Goal: Information Seeking & Learning: Learn about a topic

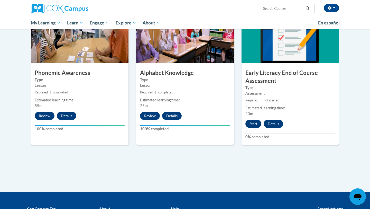
scroll to position [264, 0]
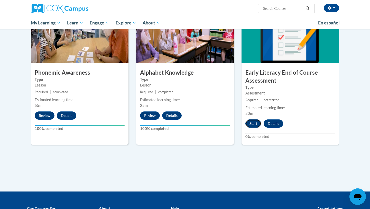
click at [257, 122] on button "Start" at bounding box center [253, 123] width 16 height 8
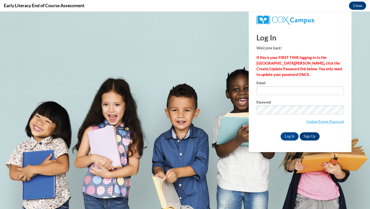
type input "jcardozapellecer@daltonstate.edu"
click at [257, 135] on input "Log In" at bounding box center [290, 136] width 18 height 8
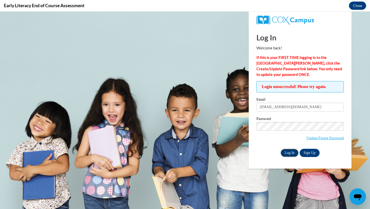
click at [257, 152] on input "Log In" at bounding box center [290, 153] width 18 height 8
click at [257, 153] on input "Log In" at bounding box center [290, 153] width 18 height 8
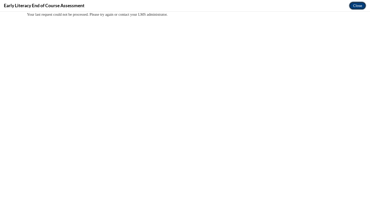
click at [257, 5] on button "Close" at bounding box center [357, 6] width 17 height 8
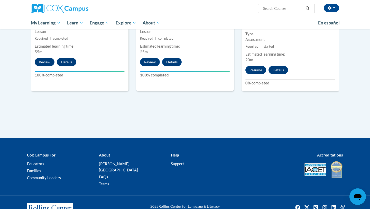
scroll to position [332, 0]
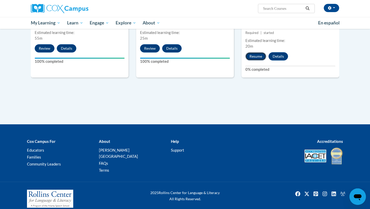
click at [255, 56] on button "Resume" at bounding box center [255, 56] width 21 height 8
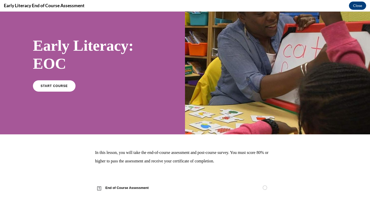
scroll to position [0, 0]
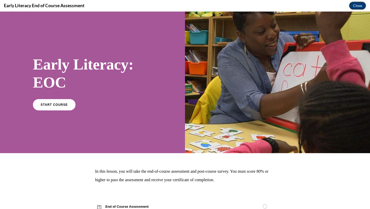
click at [257, 6] on button "Close" at bounding box center [357, 6] width 17 height 8
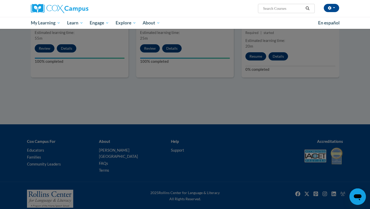
click at [254, 56] on div at bounding box center [185, 104] width 370 height 209
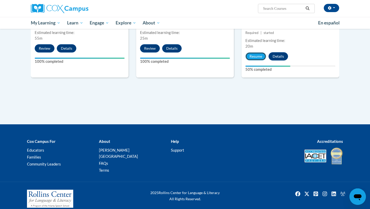
click at [254, 56] on button "Resume" at bounding box center [255, 56] width 21 height 8
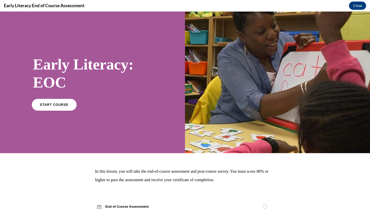
click at [50, 105] on span "START COURSE" at bounding box center [54, 105] width 29 height 4
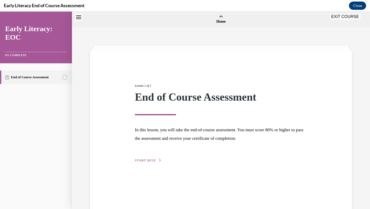
scroll to position [16, 0]
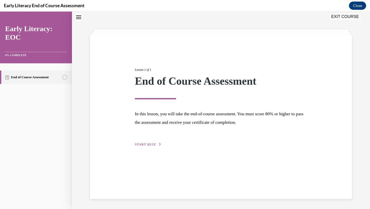
click at [147, 142] on span "START QUIZ" at bounding box center [145, 144] width 21 height 4
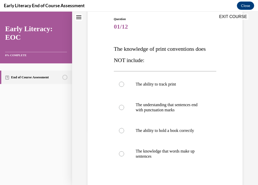
scroll to position [59, 0]
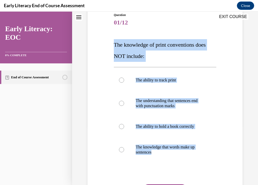
drag, startPoint x: 154, startPoint y: 152, endPoint x: 109, endPoint y: 43, distance: 117.3
click at [109, 43] on div "Question 01/12 The knowledge of print conventions does NOT include: The ability…" at bounding box center [164, 111] width 157 height 229
copy div "The knowledge of print conventions does NOT include: The ability to track print…"
click at [120, 127] on div at bounding box center [121, 126] width 5 height 5
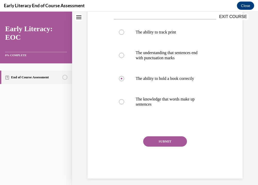
scroll to position [111, 0]
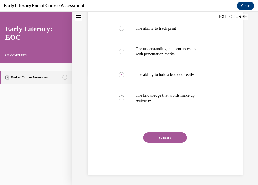
click at [168, 137] on button "SUBMIT" at bounding box center [165, 137] width 44 height 10
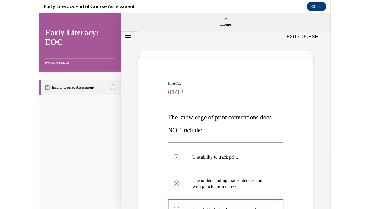
scroll to position [309, 0]
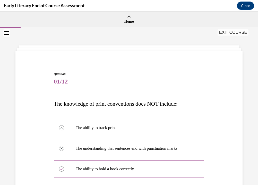
drag, startPoint x: 166, startPoint y: 104, endPoint x: -14, endPoint y: 191, distance: 199.9
click at [0, 184] on html "Correct. Your answer: The ability to hold a book correctly. Great job! SKIP TO …" at bounding box center [129, 98] width 258 height 173
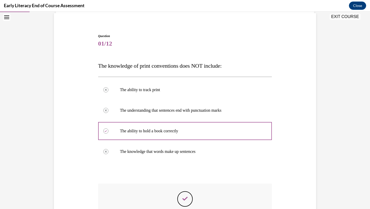
scroll to position [35, 0]
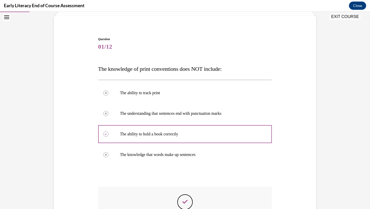
click at [257, 158] on div "Question 01/12 The knowledge of print conventions does NOT include: The ability…" at bounding box center [185, 145] width 265 height 249
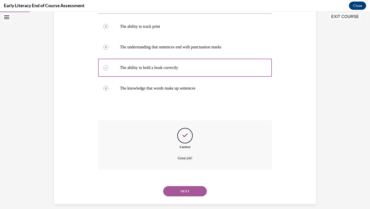
scroll to position [106, 0]
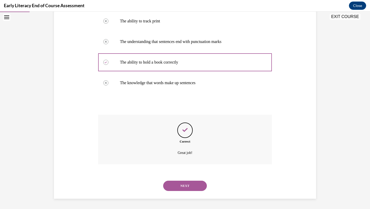
click at [185, 184] on button "NEXT" at bounding box center [185, 185] width 44 height 10
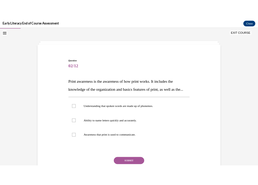
scroll to position [12, 0]
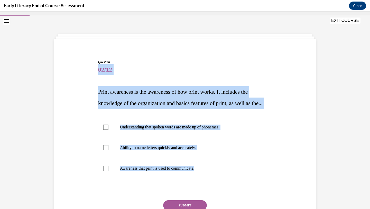
drag, startPoint x: 205, startPoint y: 181, endPoint x: 83, endPoint y: 71, distance: 164.0
click at [83, 71] on div "Question 02/12 Print awareness is the awareness of how print works. It includes…" at bounding box center [185, 143] width 265 height 198
copy div "02/12 Print awareness is the awareness of how print works. It includes the know…"
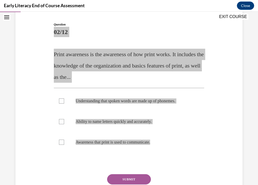
scroll to position [50, 0]
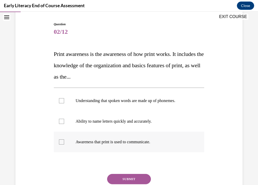
click at [62, 142] on div at bounding box center [61, 141] width 5 height 5
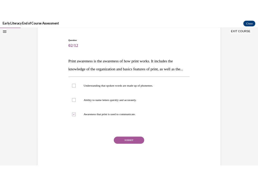
scroll to position [44, 0]
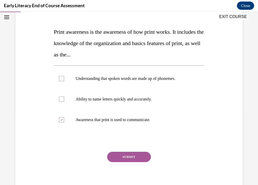
click at [130, 155] on button "SUBMIT" at bounding box center [129, 156] width 44 height 10
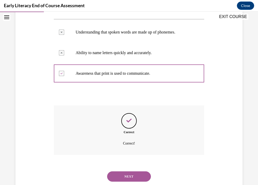
scroll to position [133, 0]
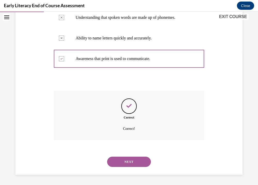
click at [123, 162] on button "NEXT" at bounding box center [129, 161] width 44 height 10
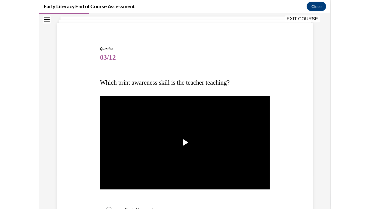
scroll to position [39, 0]
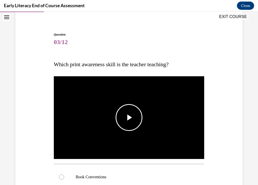
click at [129, 117] on span "Video player" at bounding box center [129, 117] width 0 height 0
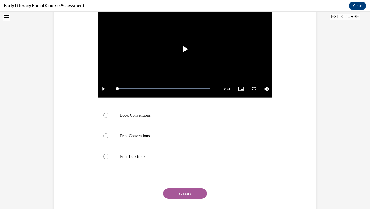
scroll to position [115, 0]
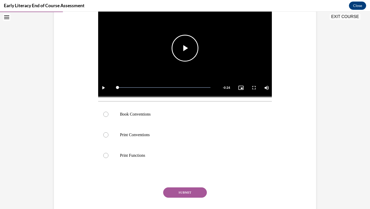
click at [185, 48] on span "Video player" at bounding box center [185, 48] width 0 height 0
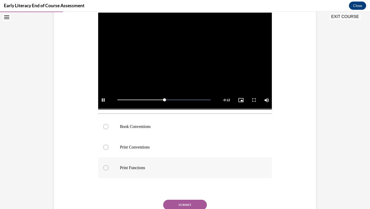
click at [105, 167] on div at bounding box center [105, 167] width 5 height 5
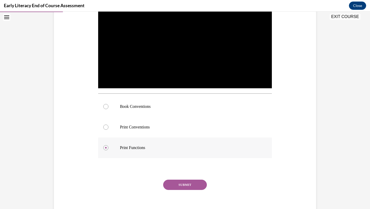
scroll to position [126, 0]
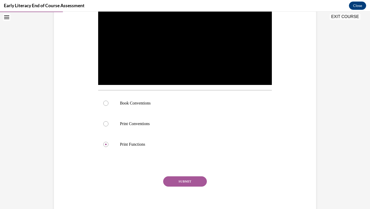
click at [181, 181] on button "SUBMIT" at bounding box center [185, 181] width 44 height 10
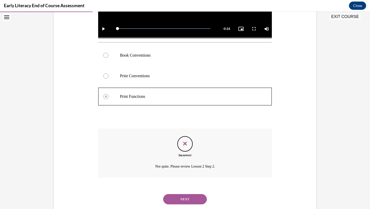
scroll to position [187, 0]
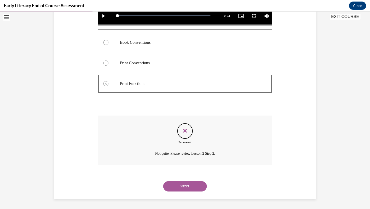
click at [178, 184] on button "NEXT" at bounding box center [185, 186] width 44 height 10
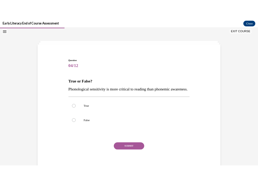
scroll to position [14, 0]
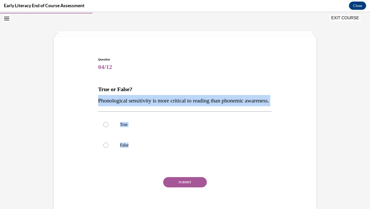
drag, startPoint x: 134, startPoint y: 157, endPoint x: 96, endPoint y: 104, distance: 65.9
click at [96, 104] on div "Question 04/12 True or False? Phonological sensitivity is more critical to read…" at bounding box center [185, 130] width 265 height 177
copy div "Phonological sensitivity is more critical to reading than phonemic awareness. T…"
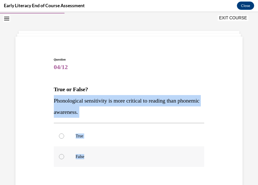
click at [60, 157] on div at bounding box center [61, 156] width 5 height 5
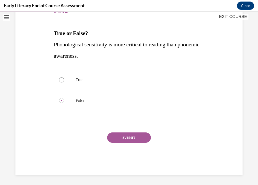
click at [129, 138] on button "SUBMIT" at bounding box center [129, 137] width 44 height 10
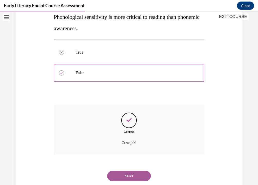
scroll to position [112, 0]
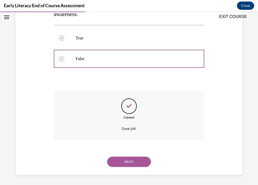
click at [125, 160] on button "NEXT" at bounding box center [129, 161] width 44 height 10
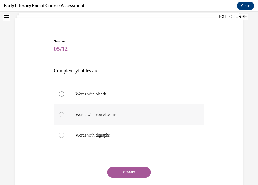
scroll to position [32, 0]
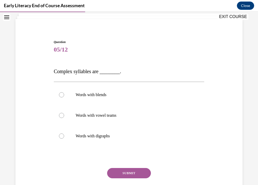
drag, startPoint x: 117, startPoint y: 139, endPoint x: 56, endPoint y: 74, distance: 88.6
click at [56, 74] on div "Question 05/12 Complex syllables are ________. Words with blends Words with vow…" at bounding box center [129, 125] width 150 height 170
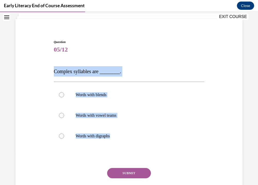
drag, startPoint x: 115, startPoint y: 136, endPoint x: 50, endPoint y: 74, distance: 89.6
click at [50, 74] on div "Question 05/12 Complex syllables are ________. Words with blends Words with vow…" at bounding box center [128, 117] width 229 height 186
copy div "Complex syllables are ________. Words with blends Words with vowel teams Words …"
click at [61, 95] on div at bounding box center [61, 94] width 5 height 5
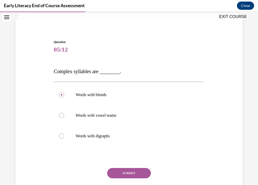
click at [130, 173] on button "SUBMIT" at bounding box center [129, 173] width 44 height 10
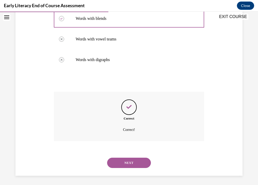
scroll to position [109, 0]
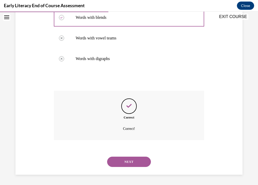
click at [129, 162] on button "NEXT" at bounding box center [129, 161] width 44 height 10
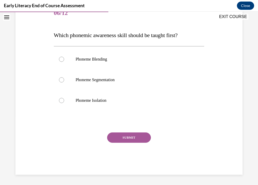
scroll to position [57, 0]
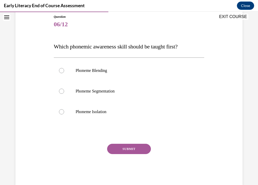
drag, startPoint x: 114, startPoint y: 114, endPoint x: 58, endPoint y: 51, distance: 84.3
click at [58, 51] on div "Question 06/12 Which phonemic awareness skill should be taught first? Phoneme B…" at bounding box center [129, 99] width 150 height 171
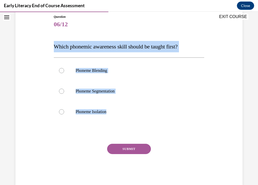
drag, startPoint x: 110, startPoint y: 112, endPoint x: 55, endPoint y: 47, distance: 84.6
click at [55, 47] on div "Question 06/12 Which phonemic awareness skill should be taught first? Phoneme B…" at bounding box center [129, 99] width 150 height 171
click at [79, 50] on p "Which phonemic awareness skill should be taught first?" at bounding box center [129, 46] width 150 height 11
drag, startPoint x: 110, startPoint y: 114, endPoint x: 33, endPoint y: 43, distance: 104.4
click at [33, 43] on div "Question 06/12 Which phonemic awareness skill should be taught first? Phoneme B…" at bounding box center [128, 92] width 229 height 187
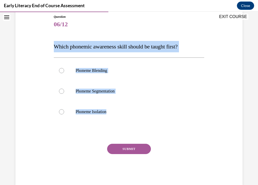
copy div "Which phonemic awareness skill should be taught first? Phoneme Blending Phoneme…"
click at [60, 111] on div at bounding box center [61, 111] width 5 height 5
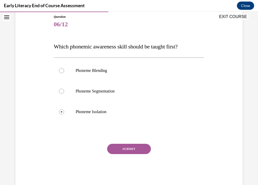
click at [127, 149] on button "SUBMIT" at bounding box center [129, 148] width 44 height 10
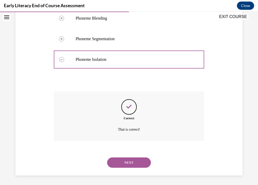
scroll to position [110, 0]
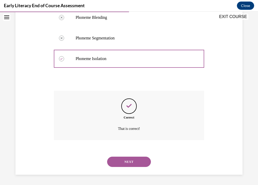
click at [128, 161] on button "NEXT" at bounding box center [129, 161] width 44 height 10
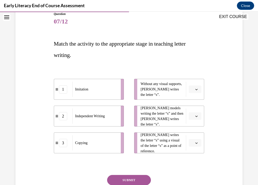
scroll to position [61, 0]
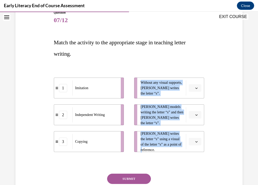
drag, startPoint x: 184, startPoint y: 148, endPoint x: 139, endPoint y: 82, distance: 79.8
click at [139, 82] on ul "Without any visual supports, Tina writes the letter “s”. Mr. Brown models writi…" at bounding box center [166, 114] width 75 height 74
click at [92, 144] on div "Copying" at bounding box center [94, 141] width 45 height 15
copy ul "Without any visual supports, Tina writes the letter “s”. Mr. Brown models writi…"
click at [181, 62] on div "Question 07/12 Match the activity to the appropriate stage in teaching letter w…" at bounding box center [129, 112] width 150 height 205
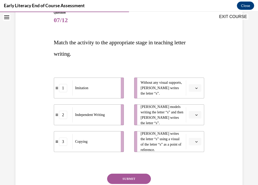
click at [197, 89] on icon "button" at bounding box center [196, 88] width 3 height 3
click at [195, 119] on div "2" at bounding box center [194, 120] width 13 height 10
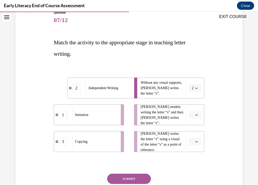
click at [197, 114] on icon "button" at bounding box center [196, 114] width 2 height 1
click at [193, 136] on span "1" at bounding box center [193, 136] width 2 height 4
click at [197, 142] on icon "button" at bounding box center [196, 141] width 3 height 3
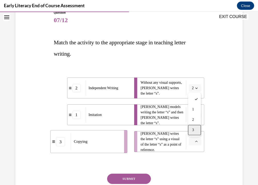
click at [195, 129] on div "3" at bounding box center [194, 130] width 13 height 10
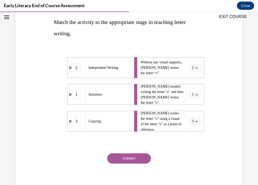
scroll to position [102, 0]
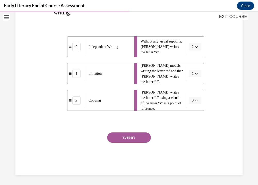
click at [124, 137] on button "SUBMIT" at bounding box center [129, 137] width 44 height 10
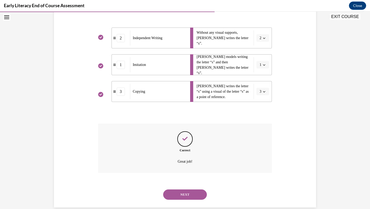
scroll to position [108, 0]
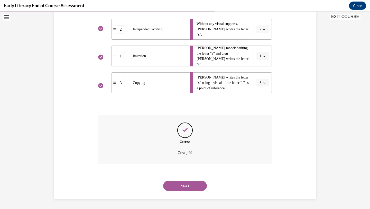
click at [185, 184] on button "NEXT" at bounding box center [185, 185] width 44 height 10
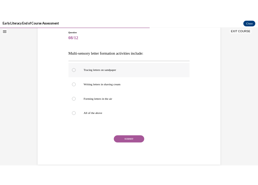
scroll to position [56, 0]
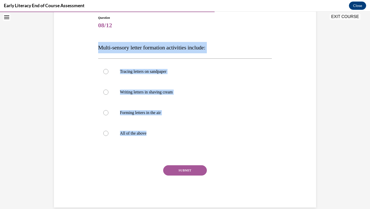
drag, startPoint x: 152, startPoint y: 135, endPoint x: 98, endPoint y: 49, distance: 100.8
click at [98, 49] on div "Question 08/12 Multi-sensory letter formation activities include: Tracing lette…" at bounding box center [185, 111] width 174 height 192
copy div "Multi-sensory letter formation activities include: Tracing letters on sandpaper…"
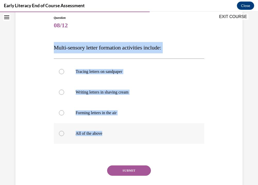
click at [112, 132] on p "All of the above" at bounding box center [134, 133] width 116 height 5
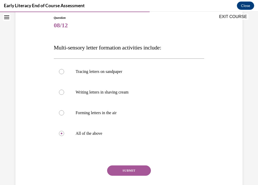
click at [135, 169] on button "SUBMIT" at bounding box center [129, 170] width 44 height 10
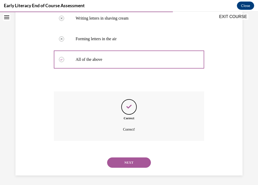
scroll to position [131, 0]
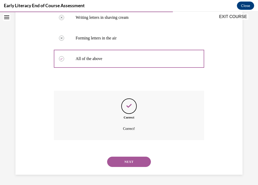
click at [134, 161] on button "NEXT" at bounding box center [129, 161] width 44 height 10
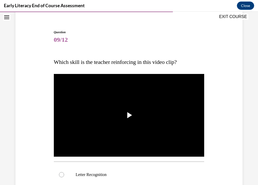
scroll to position [51, 0]
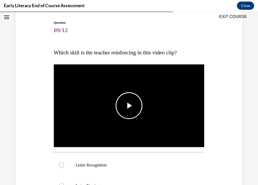
click at [129, 105] on span "Video player" at bounding box center [129, 105] width 0 height 0
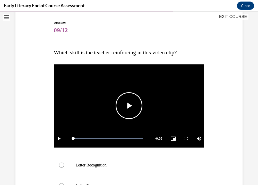
click at [129, 105] on span "Video player" at bounding box center [129, 105] width 0 height 0
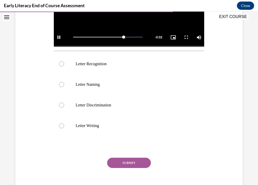
scroll to position [153, 0]
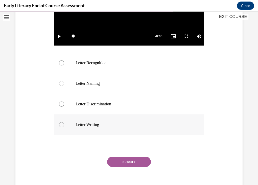
click at [61, 125] on div at bounding box center [61, 124] width 5 height 5
click at [132, 162] on button "SUBMIT" at bounding box center [129, 161] width 44 height 10
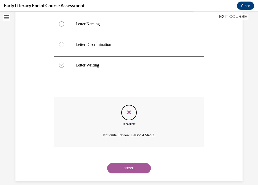
scroll to position [219, 0]
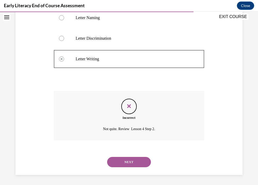
click at [129, 161] on button "NEXT" at bounding box center [129, 162] width 44 height 10
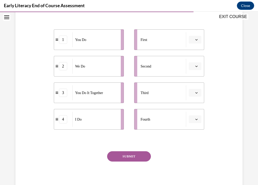
scroll to position [96, 0]
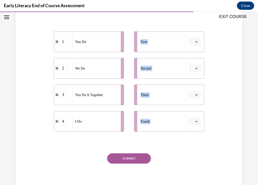
drag, startPoint x: 155, startPoint y: 124, endPoint x: 138, endPoint y: 25, distance: 99.7
click at [138, 25] on div "1 You Do 2 We Do 3 You Do It Together 4 I Do First Second Third Fourth" at bounding box center [129, 76] width 150 height 110
copy ul "First Second Third Fourth"
click at [85, 123] on div "I Do" at bounding box center [94, 121] width 45 height 15
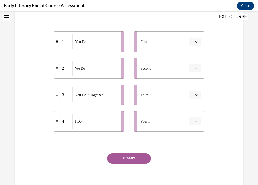
click at [181, 130] on li "Fourth" at bounding box center [169, 121] width 70 height 21
drag, startPoint x: 86, startPoint y: 123, endPoint x: 84, endPoint y: 113, distance: 10.4
click at [84, 113] on div "I Do" at bounding box center [93, 110] width 45 height 15
click at [197, 120] on icon "button" at bounding box center [196, 121] width 3 height 3
click at [197, 141] on div "1" at bounding box center [194, 143] width 13 height 10
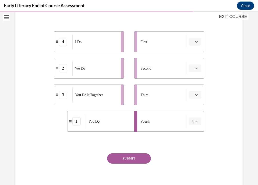
click at [197, 69] on span "button" at bounding box center [196, 68] width 4 height 4
click at [195, 99] on div "2" at bounding box center [194, 100] width 13 height 10
click at [198, 93] on button "button" at bounding box center [194, 95] width 13 height 8
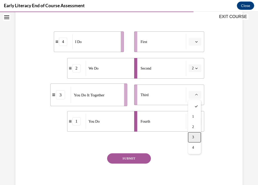
click at [195, 136] on div "3" at bounding box center [194, 137] width 13 height 10
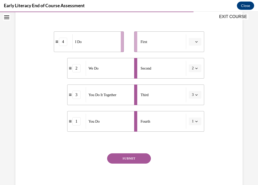
click at [197, 121] on icon "button" at bounding box center [196, 121] width 2 height 1
click at [191, 173] on span "4" at bounding box center [192, 174] width 2 height 4
click at [131, 157] on button "SUBMIT" at bounding box center [129, 158] width 44 height 10
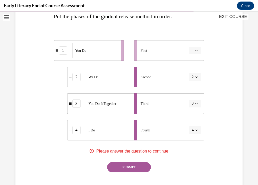
scroll to position [87, 0]
click at [194, 131] on span "button" at bounding box center [196, 130] width 4 height 4
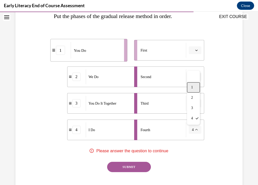
click at [193, 88] on span "1" at bounding box center [192, 87] width 2 height 4
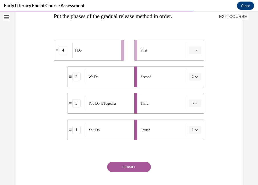
click at [197, 129] on icon "button" at bounding box center [196, 129] width 2 height 1
click at [195, 117] on div "4" at bounding box center [193, 118] width 13 height 10
click at [123, 167] on button "SUBMIT" at bounding box center [129, 166] width 44 height 10
click at [196, 50] on icon "button" at bounding box center [196, 50] width 3 height 3
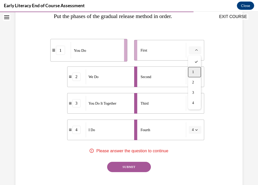
click at [193, 73] on span "1" at bounding box center [193, 72] width 2 height 4
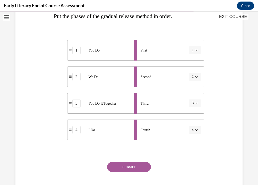
click at [196, 50] on icon "button" at bounding box center [196, 50] width 2 height 1
click at [195, 104] on div "4" at bounding box center [193, 103] width 13 height 10
click at [195, 130] on icon "button" at bounding box center [196, 129] width 3 height 3
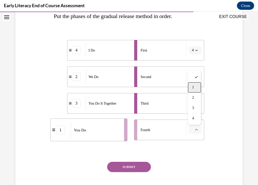
click at [195, 87] on div "1" at bounding box center [194, 87] width 13 height 10
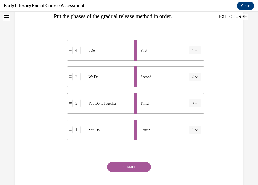
click at [125, 168] on button "SUBMIT" at bounding box center [129, 166] width 44 height 10
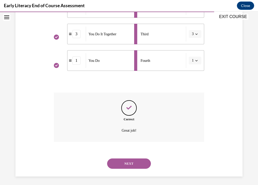
scroll to position [158, 0]
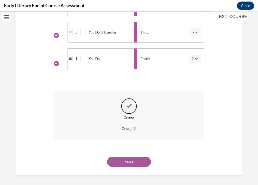
click at [127, 161] on button "NEXT" at bounding box center [129, 161] width 44 height 10
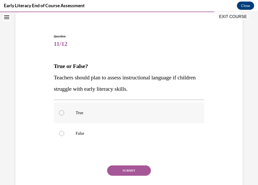
scroll to position [39, 0]
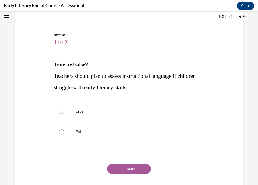
drag, startPoint x: 86, startPoint y: 138, endPoint x: 56, endPoint y: 66, distance: 78.4
click at [56, 66] on div "Question 11/12 True or False? Teachers should plan to assess instructional lang…" at bounding box center [129, 118] width 150 height 173
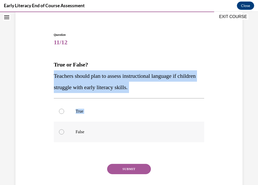
drag, startPoint x: 54, startPoint y: 75, endPoint x: 87, endPoint y: 138, distance: 71.2
click at [87, 138] on div "Question 11/12 True or False? Teachers should plan to assess instructional lang…" at bounding box center [129, 118] width 150 height 173
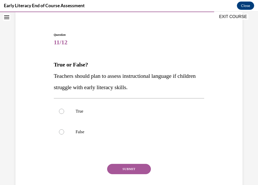
click at [157, 83] on p "Teachers should plan to assess instructional language if children struggle with…" at bounding box center [129, 81] width 150 height 23
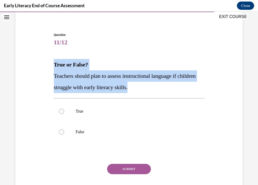
drag, startPoint x: 156, startPoint y: 89, endPoint x: 51, endPoint y: 64, distance: 108.4
click at [51, 64] on div "Question 11/12 True or False? Teachers should plan to assess instructional lang…" at bounding box center [128, 111] width 229 height 189
copy div "True or False? Teachers should plan to assess instructional language if childre…"
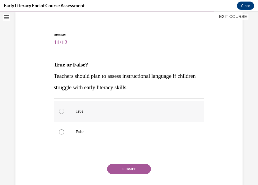
click at [114, 108] on div at bounding box center [129, 111] width 150 height 21
click at [128, 168] on button "SUBMIT" at bounding box center [129, 168] width 44 height 10
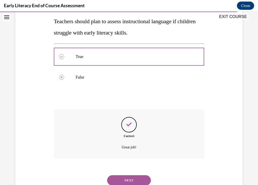
scroll to position [112, 0]
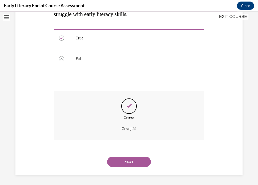
click at [121, 161] on button "NEXT" at bounding box center [129, 161] width 44 height 10
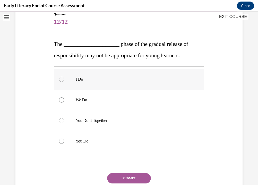
scroll to position [61, 0]
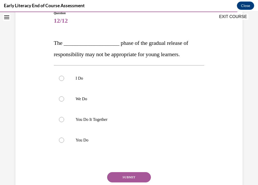
drag, startPoint x: 90, startPoint y: 144, endPoint x: 51, endPoint y: 44, distance: 107.2
click at [51, 44] on div "Question 12/12 The ____________________ phase of the gradual release of respons…" at bounding box center [128, 104] width 229 height 218
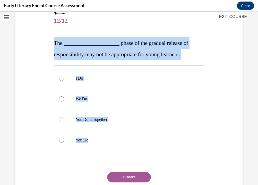
drag, startPoint x: 88, startPoint y: 140, endPoint x: 50, endPoint y: 43, distance: 104.0
click at [50, 43] on div "Question 12/12 The ____________________ phase of the gradual release of respons…" at bounding box center [128, 104] width 229 height 218
click at [72, 45] on span "The ____________________ phase of the gradual release of responsibility may not…" at bounding box center [121, 49] width 134 height 18
drag, startPoint x: 91, startPoint y: 141, endPoint x: 53, endPoint y: 41, distance: 106.8
click at [53, 41] on div "Question 12/12 The ____________________ phase of the gradual release of respons…" at bounding box center [128, 108] width 153 height 211
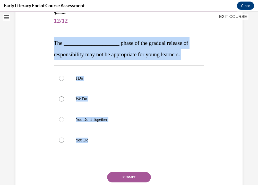
copy div "The ____________________ phase of the gradual release of responsibility may not…"
click at [143, 106] on div at bounding box center [129, 98] width 150 height 21
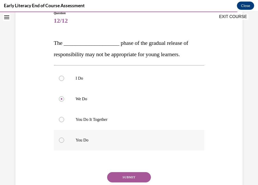
click at [60, 141] on div at bounding box center [61, 139] width 5 height 5
click at [123, 176] on button "SUBMIT" at bounding box center [129, 177] width 44 height 10
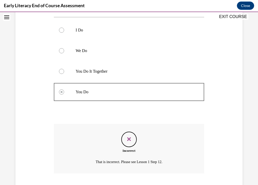
scroll to position [142, 0]
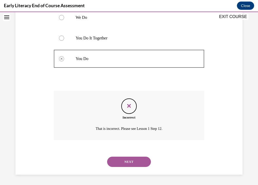
click at [123, 162] on button "NEXT" at bounding box center [129, 161] width 44 height 10
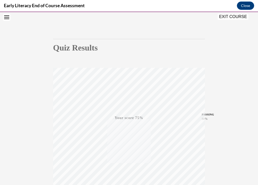
scroll to position [90, 0]
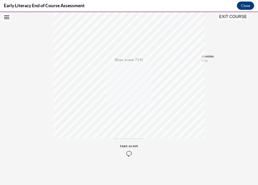
click at [129, 152] on icon "button" at bounding box center [129, 153] width 18 height 6
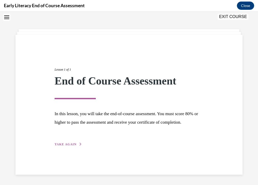
scroll to position [16, 0]
click at [64, 144] on span "TAKE AGAIN" at bounding box center [65, 144] width 22 height 4
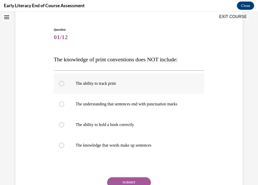
scroll to position [45, 0]
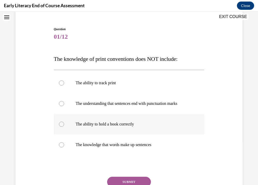
click at [60, 124] on div at bounding box center [61, 123] width 5 height 5
click at [137, 180] on button "SUBMIT" at bounding box center [129, 181] width 44 height 10
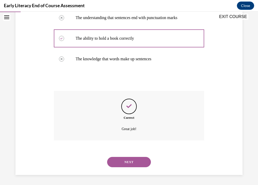
scroll to position [131, 0]
click at [136, 162] on button "NEXT" at bounding box center [129, 161] width 44 height 10
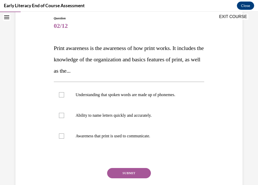
scroll to position [56, 0]
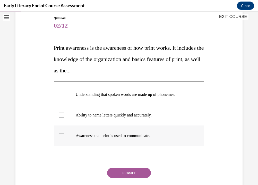
click at [61, 137] on div at bounding box center [61, 135] width 5 height 5
click at [138, 174] on button "SUBMIT" at bounding box center [129, 172] width 44 height 10
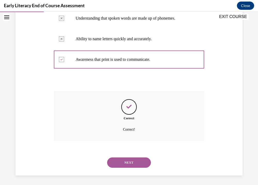
scroll to position [133, 0]
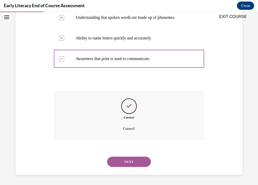
click at [138, 161] on button "NEXT" at bounding box center [129, 161] width 44 height 10
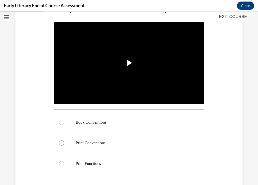
scroll to position [95, 0]
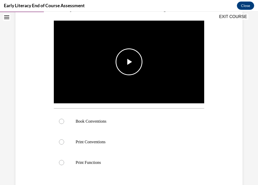
click at [129, 62] on span "Video player" at bounding box center [129, 62] width 0 height 0
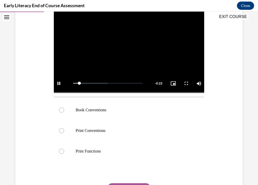
scroll to position [108, 0]
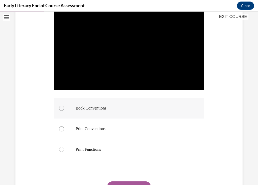
click at [61, 108] on div at bounding box center [61, 107] width 5 height 5
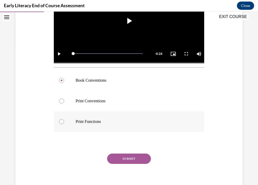
scroll to position [137, 0]
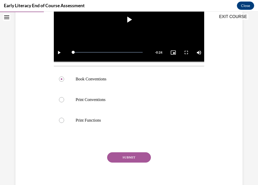
click at [126, 158] on button "SUBMIT" at bounding box center [129, 157] width 44 height 10
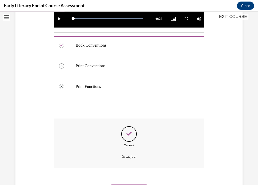
scroll to position [198, 0]
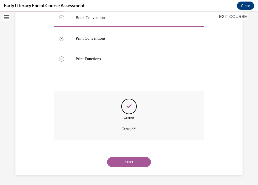
click at [121, 161] on button "NEXT" at bounding box center [129, 162] width 44 height 10
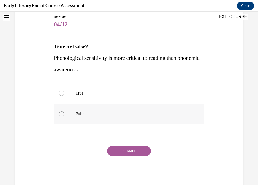
click at [63, 116] on div at bounding box center [129, 113] width 150 height 21
click at [134, 150] on button "SUBMIT" at bounding box center [129, 150] width 44 height 10
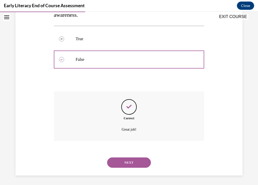
scroll to position [112, 0]
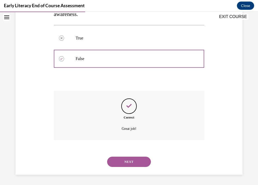
click at [134, 166] on button "NEXT" at bounding box center [129, 161] width 44 height 10
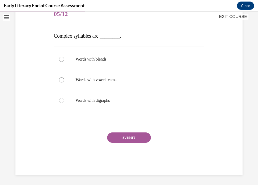
scroll to position [57, 0]
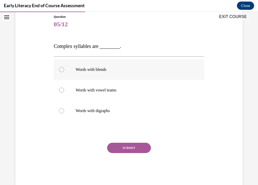
click at [60, 70] on div at bounding box center [61, 69] width 5 height 5
click at [129, 149] on button "SUBMIT" at bounding box center [129, 147] width 44 height 10
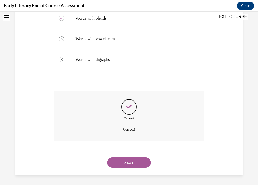
scroll to position [109, 0]
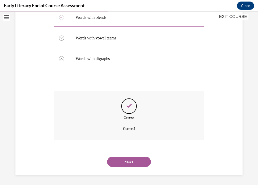
click at [133, 161] on button "NEXT" at bounding box center [129, 161] width 44 height 10
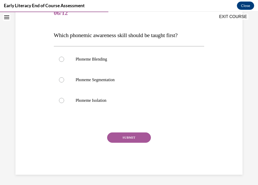
scroll to position [57, 0]
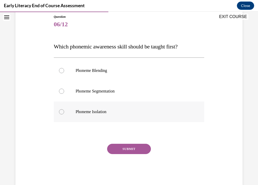
click at [60, 112] on div at bounding box center [61, 111] width 5 height 5
click at [138, 148] on button "SUBMIT" at bounding box center [129, 148] width 44 height 10
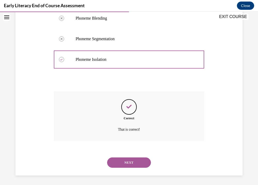
scroll to position [110, 0]
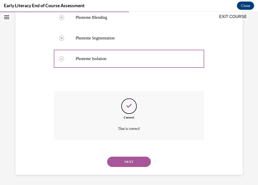
click at [133, 162] on button "NEXT" at bounding box center [129, 161] width 44 height 10
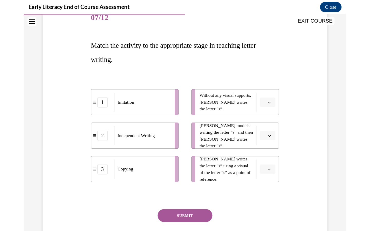
scroll to position [71, 0]
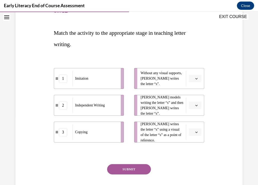
click at [197, 78] on icon "button" at bounding box center [196, 78] width 3 height 3
click at [196, 109] on div "2" at bounding box center [194, 110] width 13 height 10
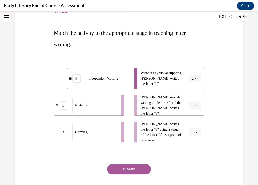
click at [196, 106] on icon "button" at bounding box center [196, 105] width 3 height 3
click at [194, 126] on div "1" at bounding box center [194, 127] width 13 height 10
click at [197, 132] on icon "button" at bounding box center [196, 131] width 2 height 1
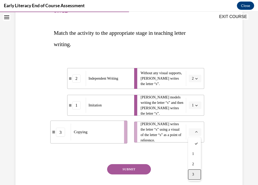
click at [194, 174] on span "3" at bounding box center [193, 174] width 2 height 4
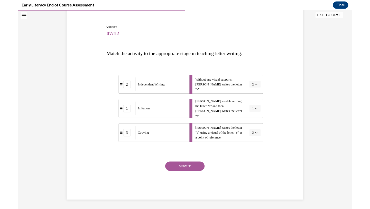
scroll to position [44, 0]
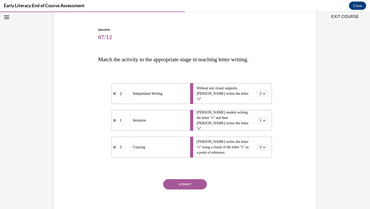
click at [188, 184] on button "SUBMIT" at bounding box center [185, 184] width 44 height 10
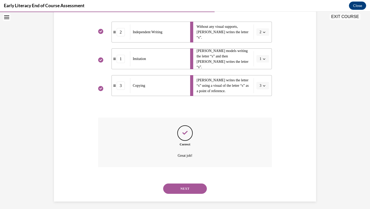
scroll to position [108, 0]
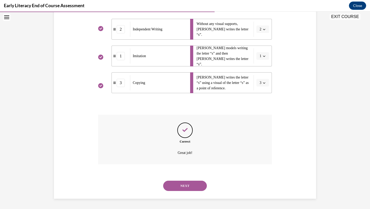
click at [188, 184] on button "NEXT" at bounding box center [185, 185] width 44 height 10
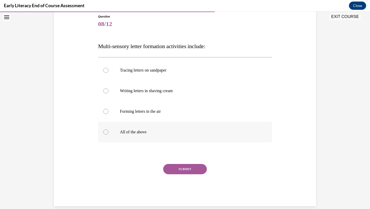
click at [105, 132] on div at bounding box center [105, 131] width 5 height 5
click at [192, 170] on button "SUBMIT" at bounding box center [185, 169] width 44 height 10
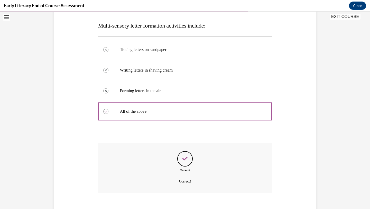
scroll to position [106, 0]
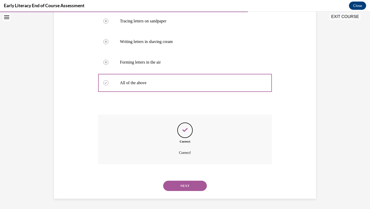
click at [191, 184] on button "NEXT" at bounding box center [185, 185] width 44 height 10
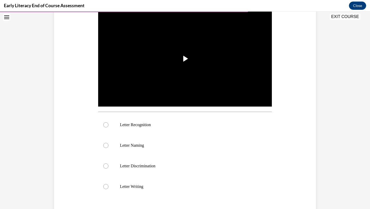
scroll to position [104, 0]
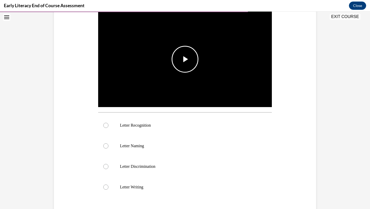
click at [185, 59] on span "Video player" at bounding box center [185, 59] width 0 height 0
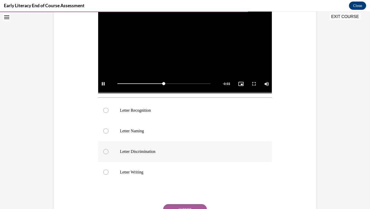
scroll to position [121, 0]
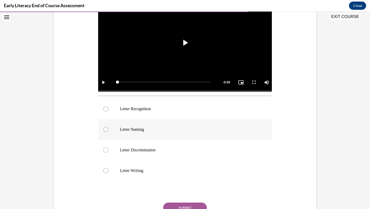
click at [106, 130] on div at bounding box center [105, 129] width 5 height 5
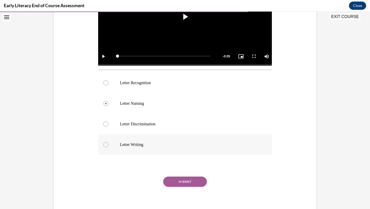
scroll to position [153, 0]
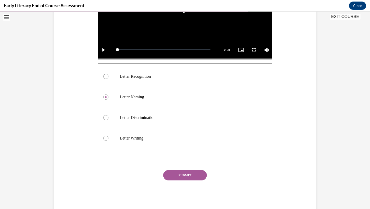
click at [185, 177] on button "SUBMIT" at bounding box center [185, 175] width 44 height 10
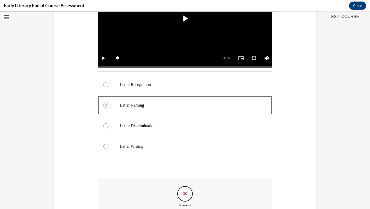
scroll to position [208, 0]
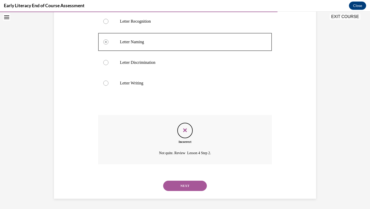
click at [180, 184] on button "NEXT" at bounding box center [185, 185] width 44 height 10
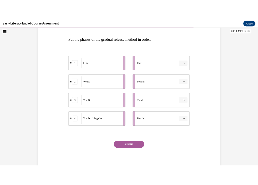
scroll to position [75, 0]
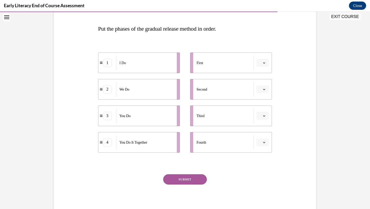
click at [257, 63] on icon "button" at bounding box center [264, 62] width 3 height 3
click at [257, 86] on div "1" at bounding box center [262, 84] width 13 height 10
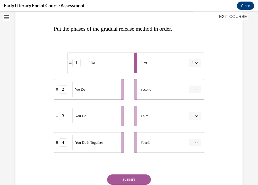
click at [198, 89] on span "button" at bounding box center [196, 89] width 4 height 4
click at [194, 122] on div "2" at bounding box center [194, 121] width 13 height 10
click at [196, 115] on icon "button" at bounding box center [196, 115] width 3 height 3
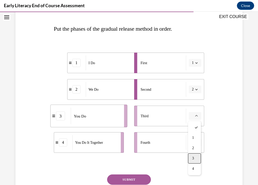
click at [194, 159] on span "3" at bounding box center [193, 158] width 2 height 4
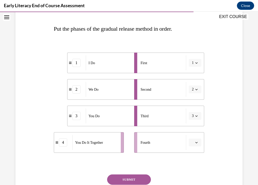
click at [197, 115] on icon "button" at bounding box center [196, 115] width 3 height 3
click at [194, 170] on div "4" at bounding box center [193, 168] width 13 height 10
click at [197, 142] on icon "button" at bounding box center [196, 142] width 3 height 3
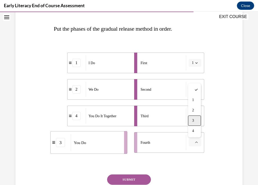
click at [197, 122] on div "3" at bounding box center [194, 120] width 13 height 10
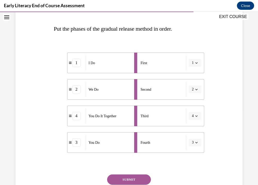
click at [125, 181] on button "SUBMIT" at bounding box center [129, 179] width 44 height 10
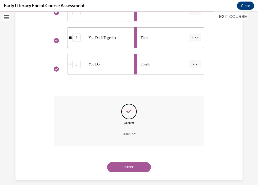
scroll to position [158, 0]
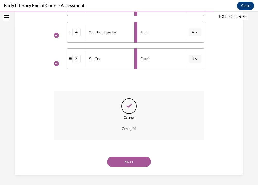
click at [129, 161] on button "NEXT" at bounding box center [129, 161] width 44 height 10
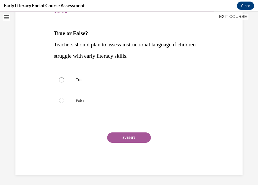
scroll to position [57, 0]
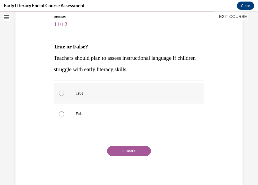
click at [62, 91] on div at bounding box center [61, 92] width 5 height 5
click at [133, 151] on button "SUBMIT" at bounding box center [129, 150] width 44 height 10
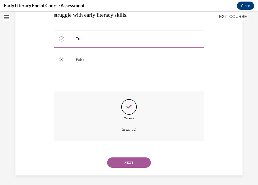
scroll to position [112, 0]
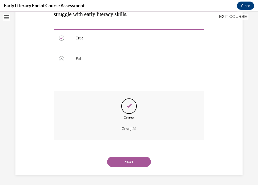
click at [128, 161] on button "NEXT" at bounding box center [129, 161] width 44 height 10
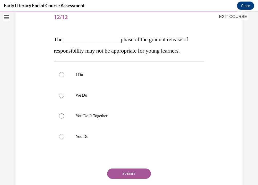
scroll to position [63, 0]
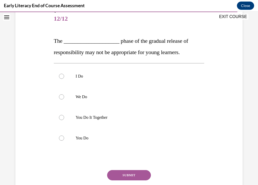
drag, startPoint x: 92, startPoint y: 141, endPoint x: 60, endPoint y: 41, distance: 104.6
click at [60, 41] on div "Question 12/12 The ____________________ phase of the gradual release of respons…" at bounding box center [129, 110] width 150 height 203
drag, startPoint x: 94, startPoint y: 142, endPoint x: 50, endPoint y: 35, distance: 115.4
click at [48, 35] on div "Question 12/12 The ____________________ phase of the gradual release of respons…" at bounding box center [128, 102] width 229 height 218
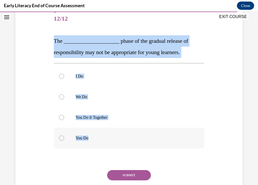
drag, startPoint x: 54, startPoint y: 39, endPoint x: 94, endPoint y: 138, distance: 106.8
click at [94, 138] on div "Question 12/12 The ____________________ phase of the gradual release of respons…" at bounding box center [129, 110] width 150 height 203
click at [168, 86] on div at bounding box center [129, 76] width 150 height 21
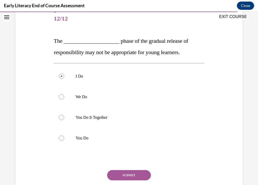
click at [136, 175] on button "SUBMIT" at bounding box center [129, 175] width 44 height 10
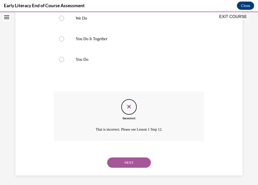
scroll to position [142, 0]
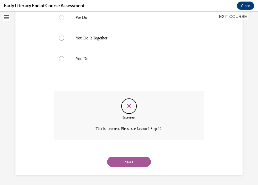
click at [129, 164] on button "NEXT" at bounding box center [129, 161] width 44 height 10
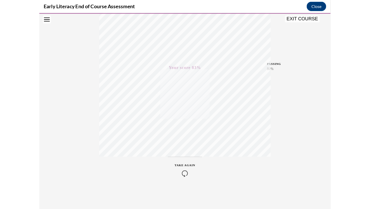
scroll to position [44, 0]
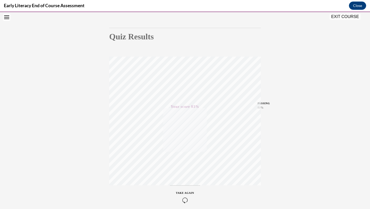
click at [257, 17] on button "EXIT COURSE" at bounding box center [345, 17] width 31 height 6
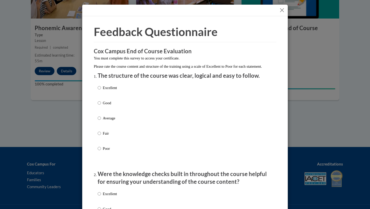
click at [100, 90] on input "Excellent" at bounding box center [99, 88] width 3 height 6
radio input "true"
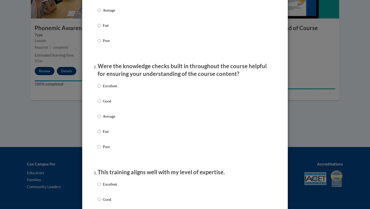
scroll to position [110, 0]
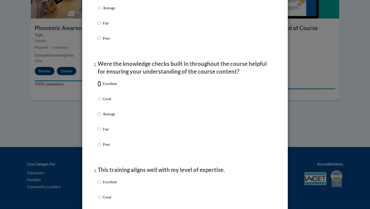
click at [99, 86] on input "Excellent" at bounding box center [99, 84] width 3 height 6
radio input "true"
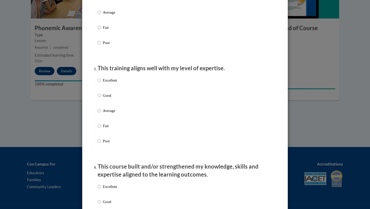
scroll to position [215, 0]
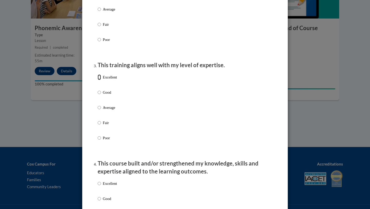
click at [98, 80] on input "Excellent" at bounding box center [99, 77] width 3 height 6
radio input "true"
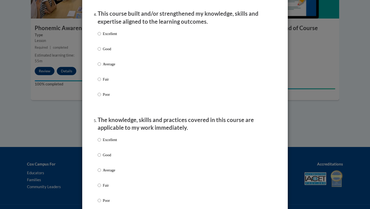
scroll to position [359, 0]
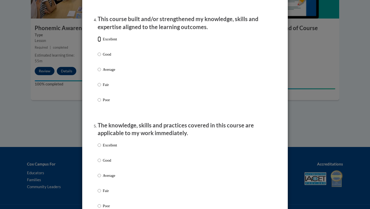
click at [99, 42] on input "Excellent" at bounding box center [99, 39] width 3 height 6
radio input "true"
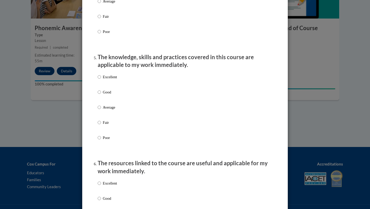
scroll to position [433, 0]
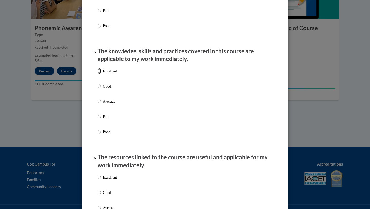
click at [100, 74] on input "Excellent" at bounding box center [99, 71] width 3 height 6
radio input "true"
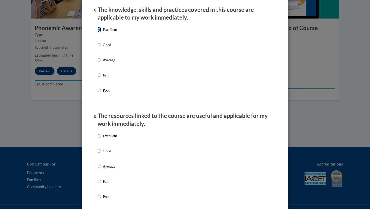
scroll to position [499, 0]
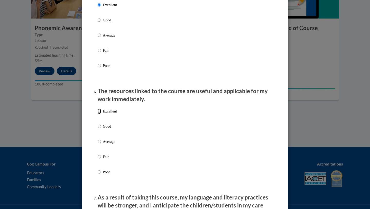
click at [100, 114] on input "Excellent" at bounding box center [99, 111] width 3 height 6
radio input "true"
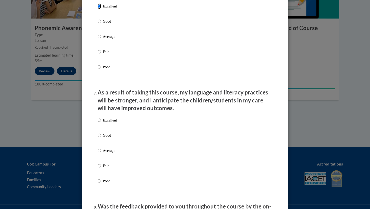
scroll to position [606, 0]
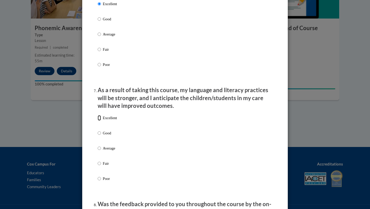
click at [99, 121] on input "Excellent" at bounding box center [99, 118] width 3 height 6
radio input "true"
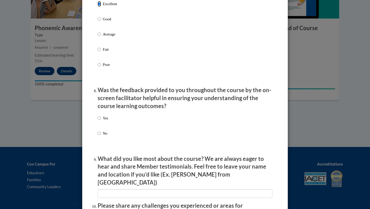
scroll to position [741, 0]
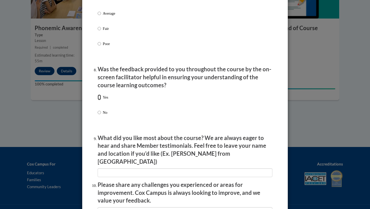
click at [100, 100] on input "Yes" at bounding box center [99, 97] width 3 height 6
radio input "true"
click at [99, 115] on input "No" at bounding box center [99, 112] width 3 height 6
radio input "true"
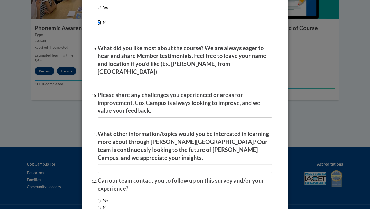
scroll to position [832, 0]
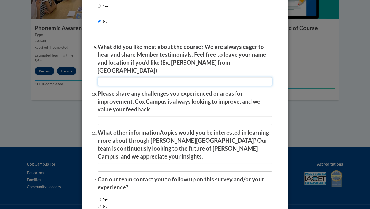
click at [117, 77] on input "textbox" at bounding box center [185, 81] width 175 height 9
type input "None"
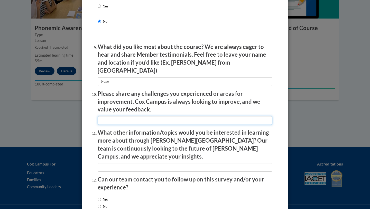
click at [118, 118] on input "textbox" at bounding box center [185, 120] width 175 height 9
type input "None"
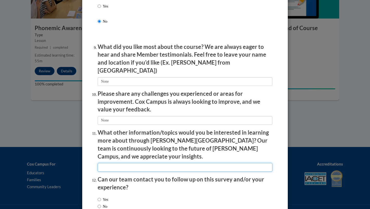
click at [111, 163] on input "textbox" at bounding box center [185, 167] width 175 height 9
type input "None"
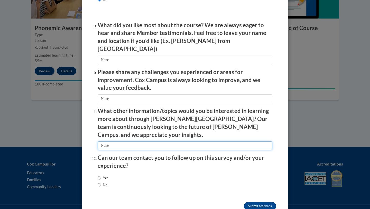
scroll to position [860, 0]
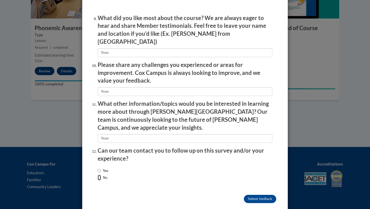
click at [99, 175] on input "No" at bounding box center [99, 178] width 3 height 6
radio input "true"
click at [256, 184] on input "Submit feedback" at bounding box center [260, 199] width 32 height 8
